Goal: Transaction & Acquisition: Obtain resource

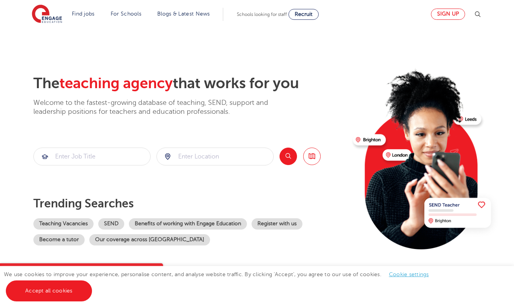
click at [446, 12] on link "Sign up" at bounding box center [448, 14] width 34 height 11
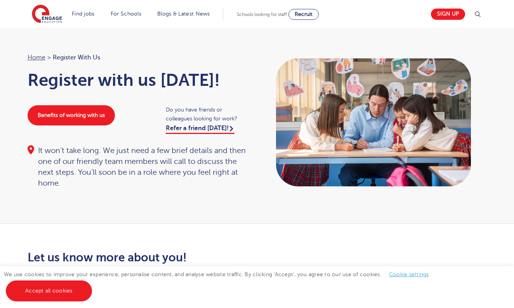
scroll to position [16, 0]
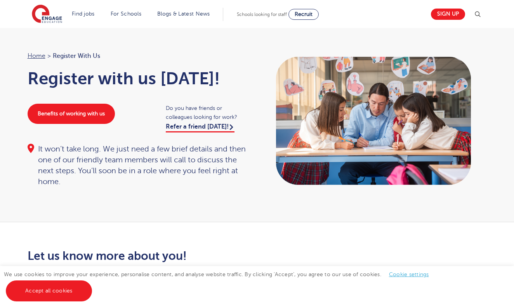
click at [212, 130] on link "Refer a friend [DATE]!" at bounding box center [200, 127] width 69 height 9
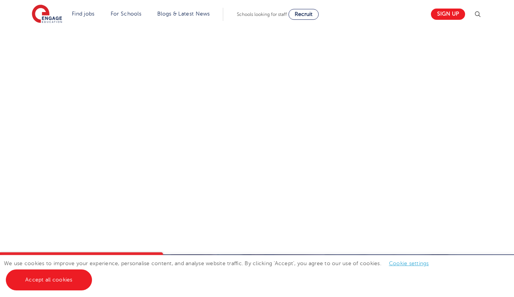
scroll to position [467, 0]
